Goal: Find specific page/section: Find specific page/section

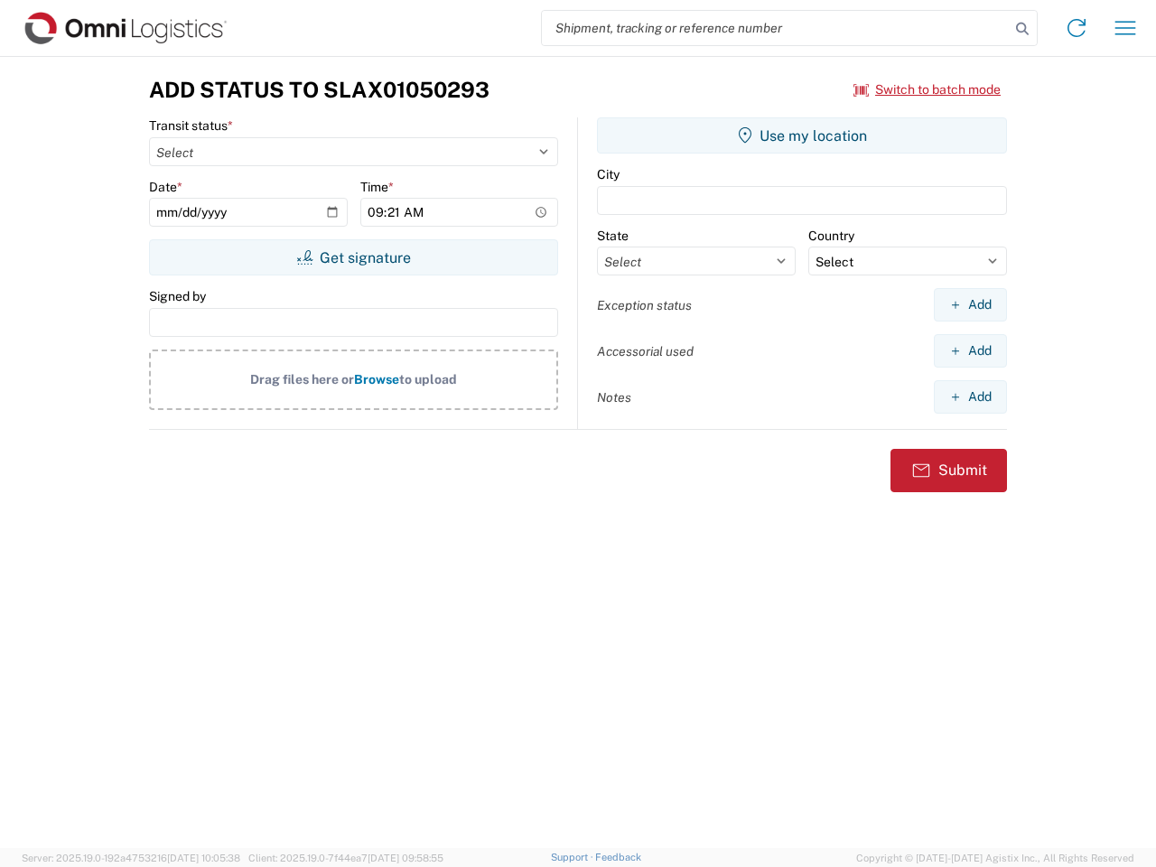
click at [776, 28] on input "search" at bounding box center [776, 28] width 468 height 34
click at [1022, 29] on icon at bounding box center [1022, 28] width 25 height 25
click at [1077, 28] on icon at bounding box center [1076, 28] width 29 height 29
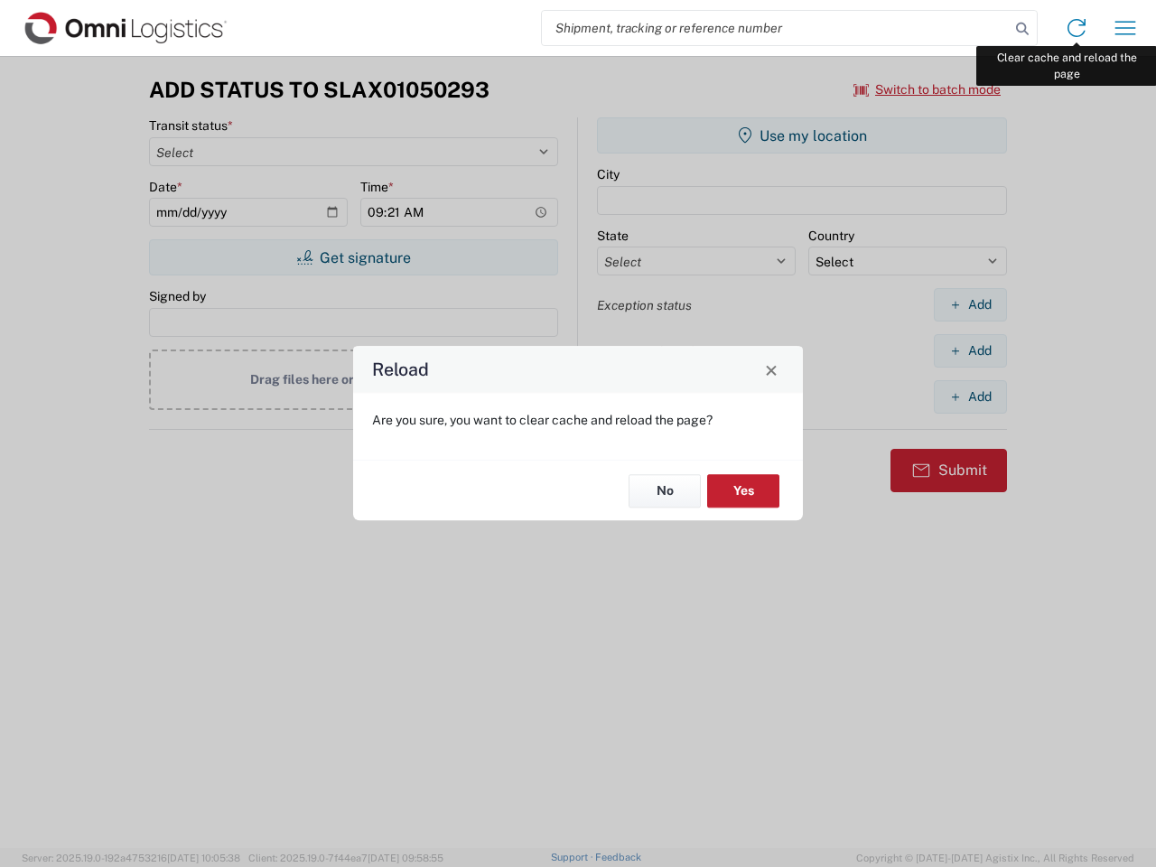
click at [1125, 28] on div "Reload Are you sure, you want to clear cache and reload the page? No Yes" at bounding box center [578, 433] width 1156 height 867
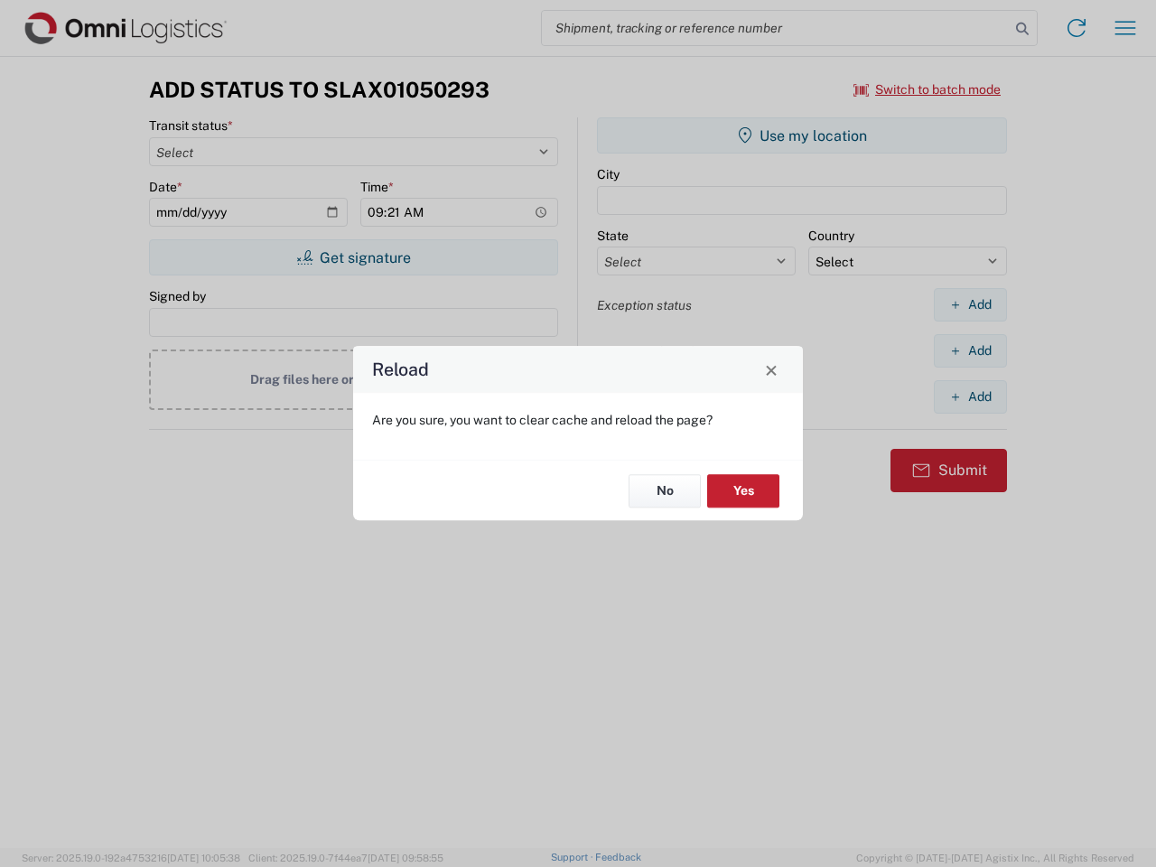
click at [928, 89] on div "Reload Are you sure, you want to clear cache and reload the page? No Yes" at bounding box center [578, 433] width 1156 height 867
click at [353, 257] on div "Reload Are you sure, you want to clear cache and reload the page? No Yes" at bounding box center [578, 433] width 1156 height 867
click at [802, 135] on div "Reload Are you sure, you want to clear cache and reload the page? No Yes" at bounding box center [578, 433] width 1156 height 867
click at [970, 304] on div "Reload Are you sure, you want to clear cache and reload the page? No Yes" at bounding box center [578, 433] width 1156 height 867
click at [970, 350] on div "Reload Are you sure, you want to clear cache and reload the page? No Yes" at bounding box center [578, 433] width 1156 height 867
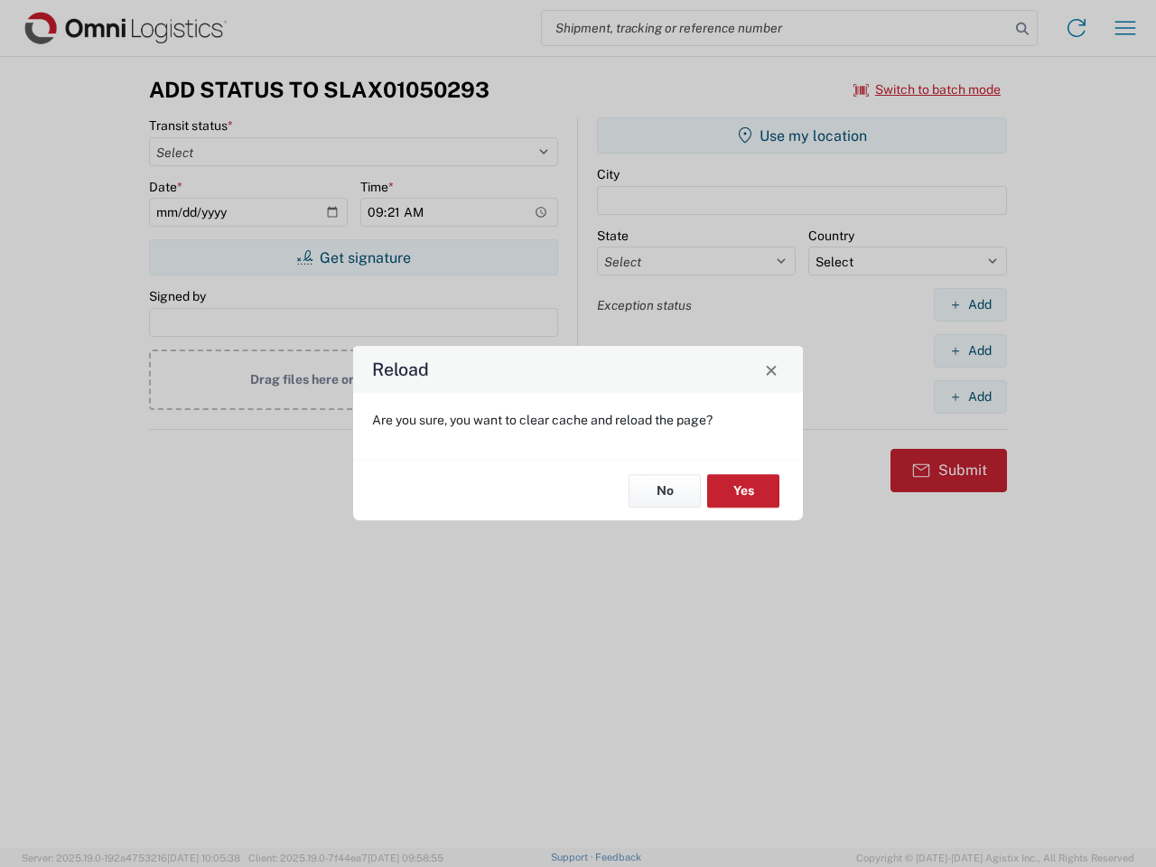
click at [970, 397] on div "Reload Are you sure, you want to clear cache and reload the page? No Yes" at bounding box center [578, 433] width 1156 height 867
